Goal: Task Accomplishment & Management: Manage account settings

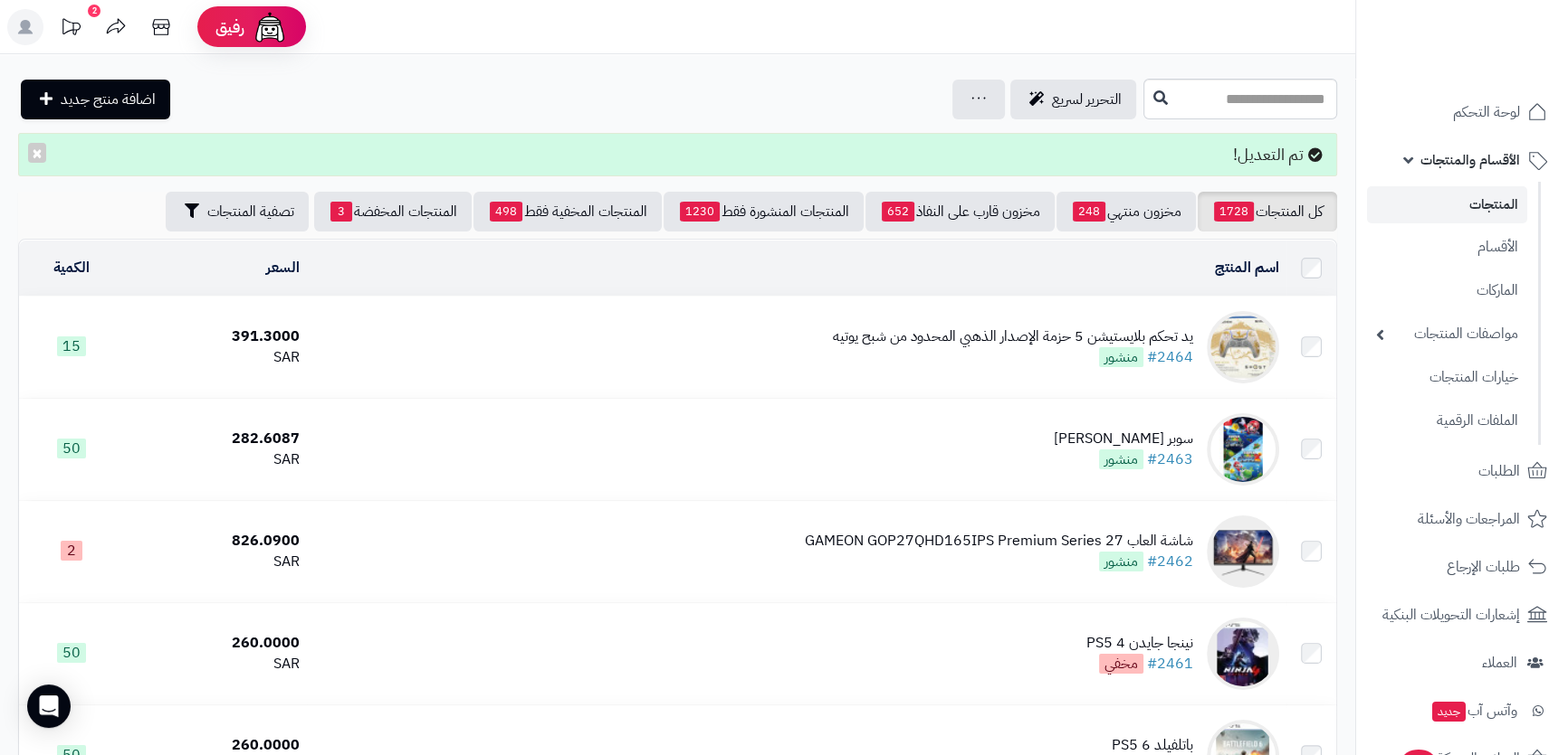
click at [1430, 173] on link "الأقسام والمنتجات" at bounding box center [1462, 160] width 190 height 44
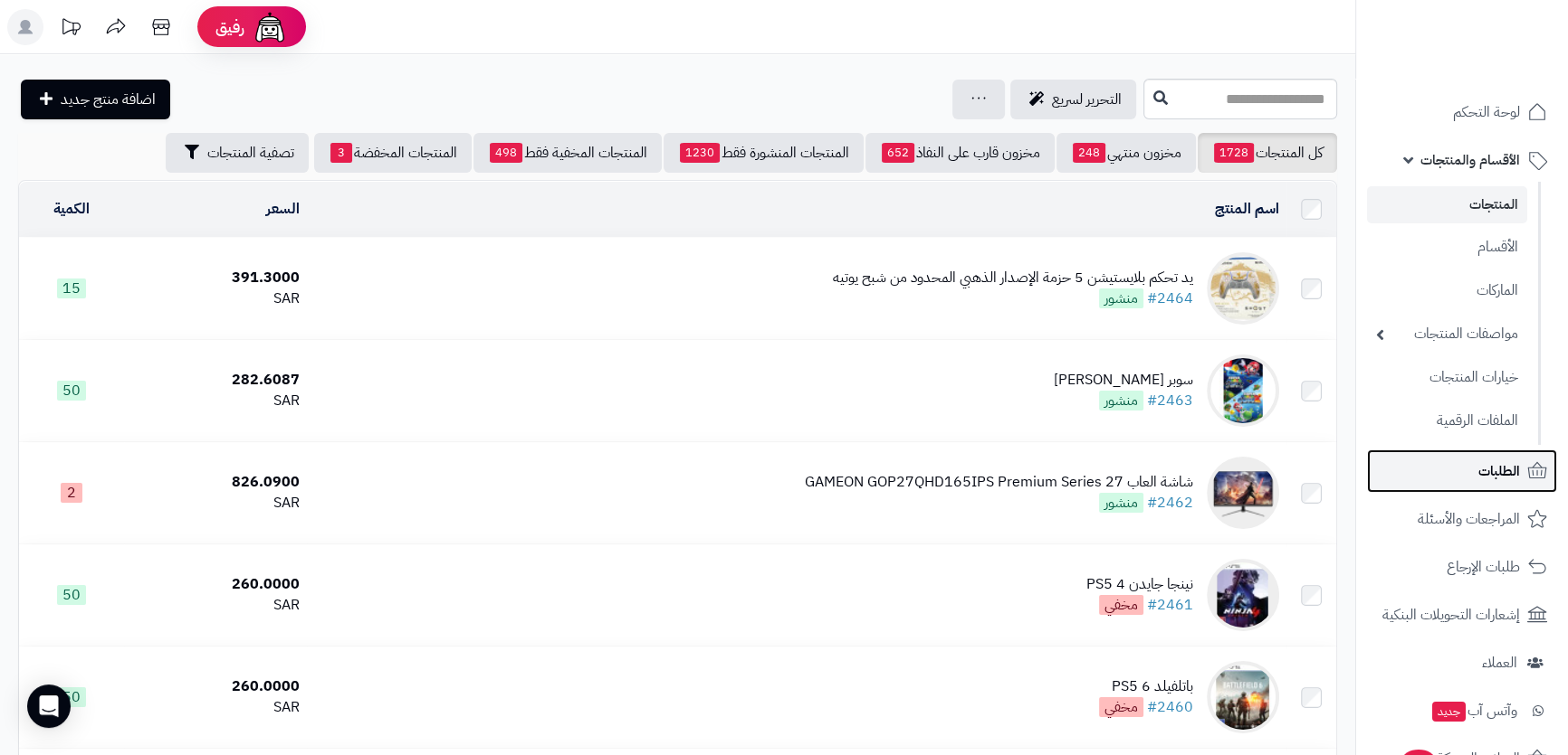
click at [1421, 483] on link "الطلبات" at bounding box center [1462, 472] width 190 height 44
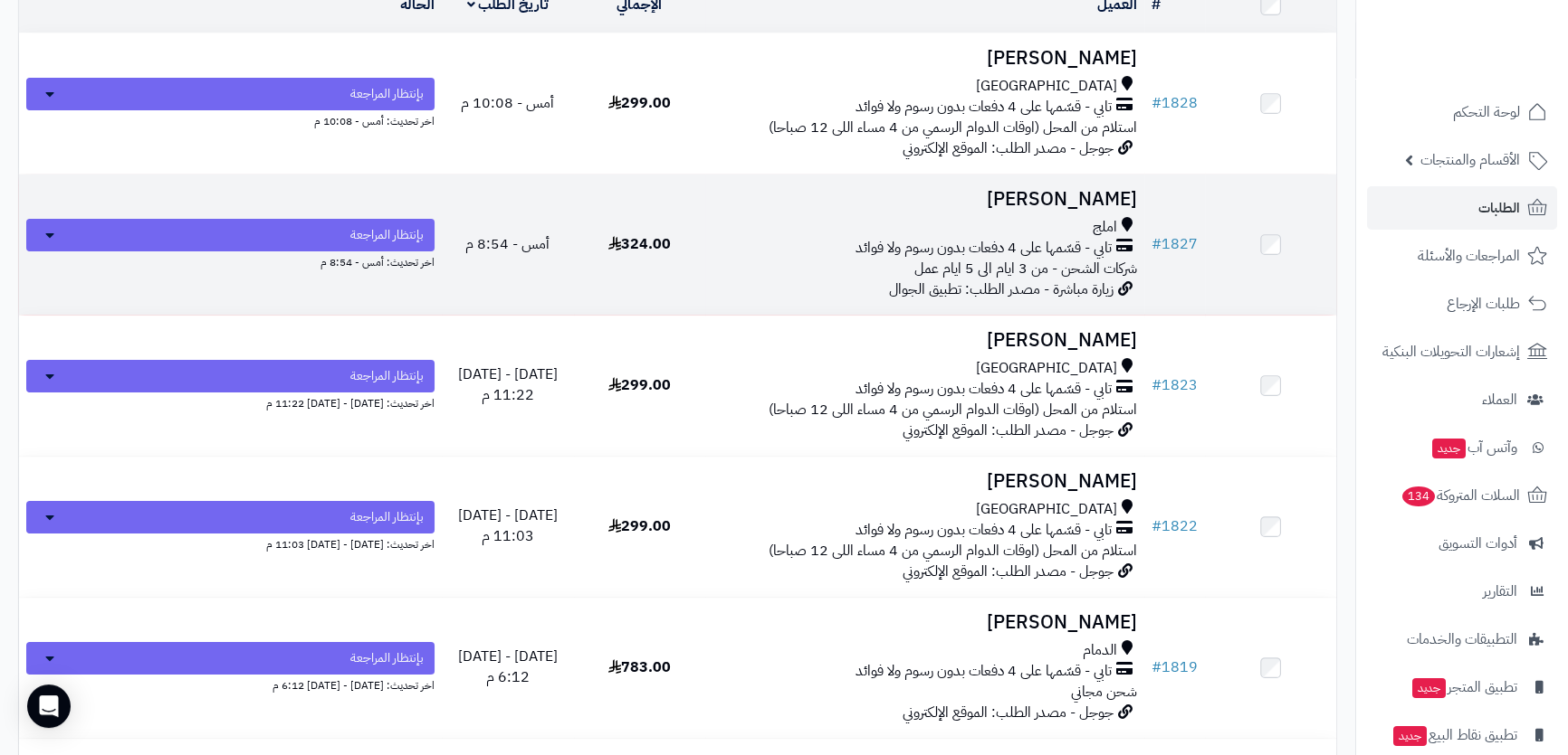
scroll to position [411, 0]
